Goal: Communication & Community: Answer question/provide support

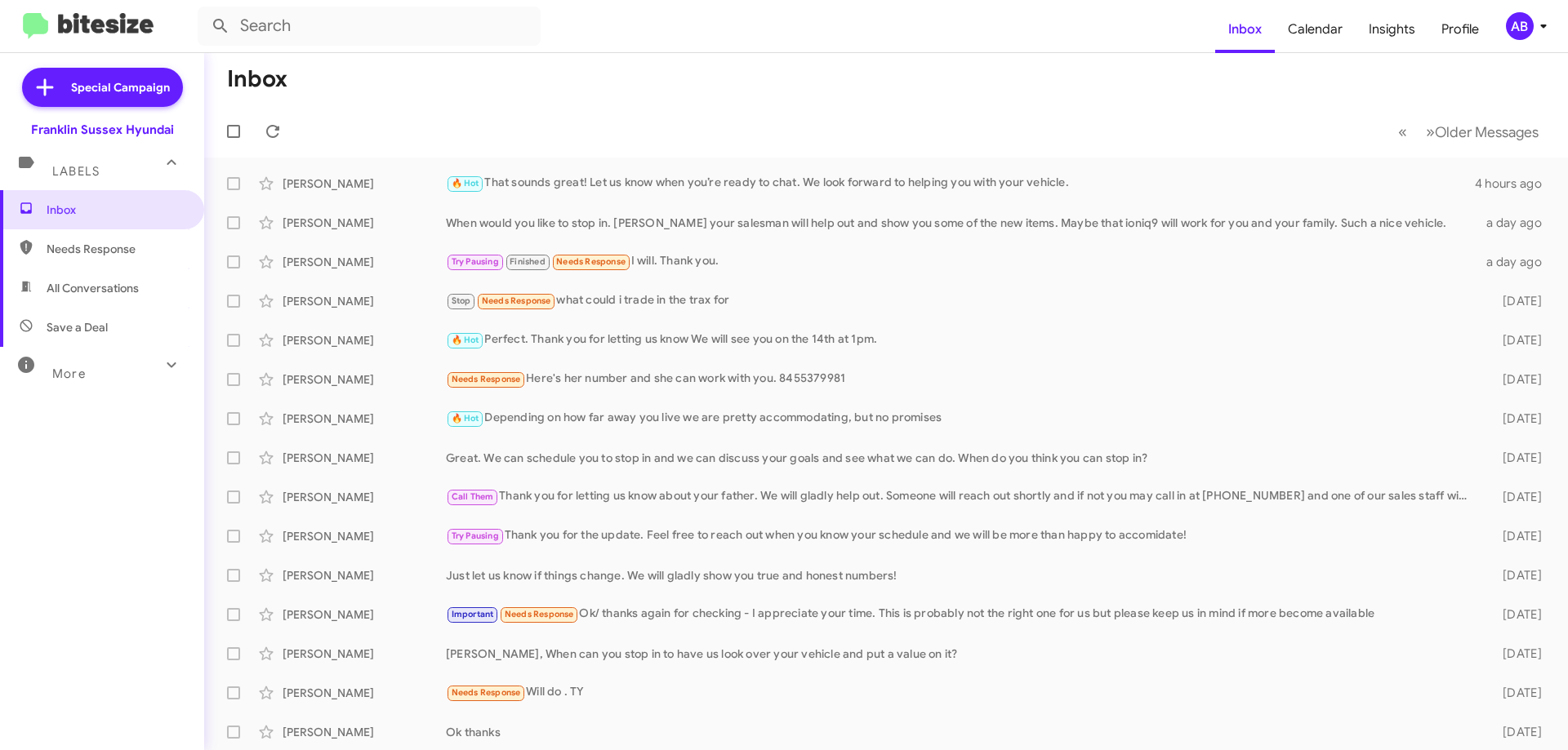
click at [586, 193] on div "[PERSON_NAME] 🔥 Hot That sounds great! Let us know when you’re ready to chat. W…" at bounding box center [886, 183] width 1337 height 32
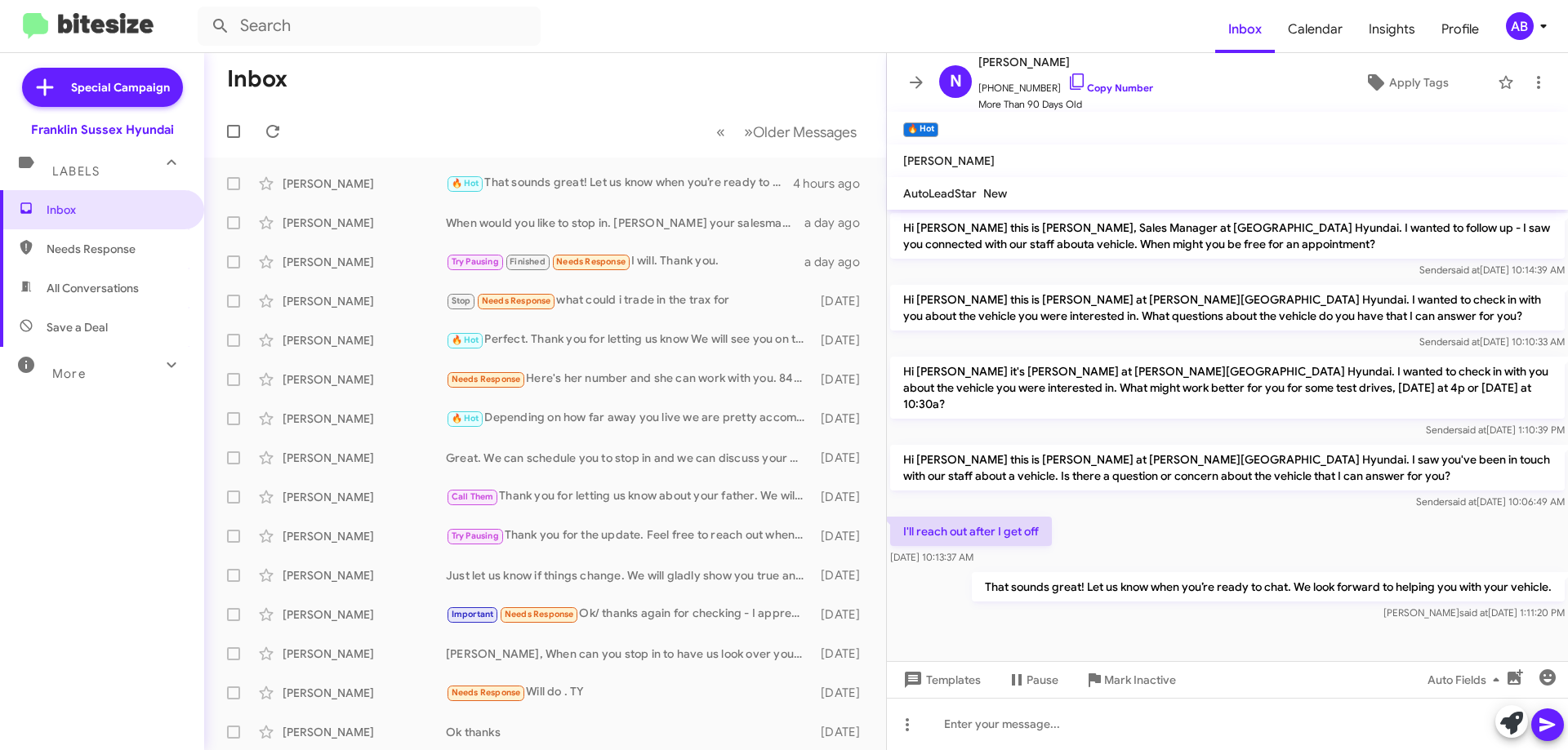
click at [914, 82] on icon at bounding box center [916, 82] width 13 height 12
